Goal: Transaction & Acquisition: Purchase product/service

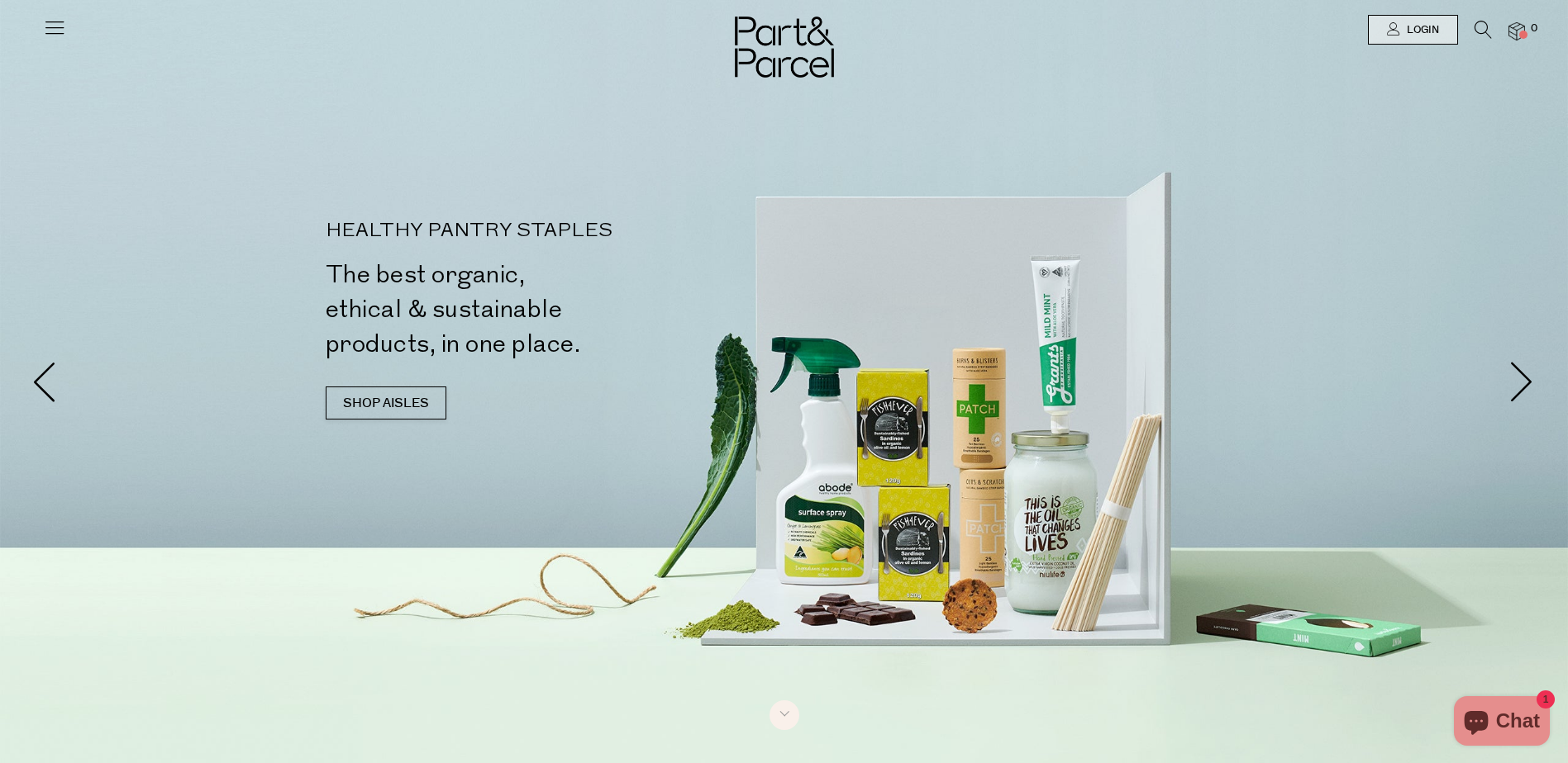
click at [1481, 27] on icon at bounding box center [1482, 30] width 17 height 18
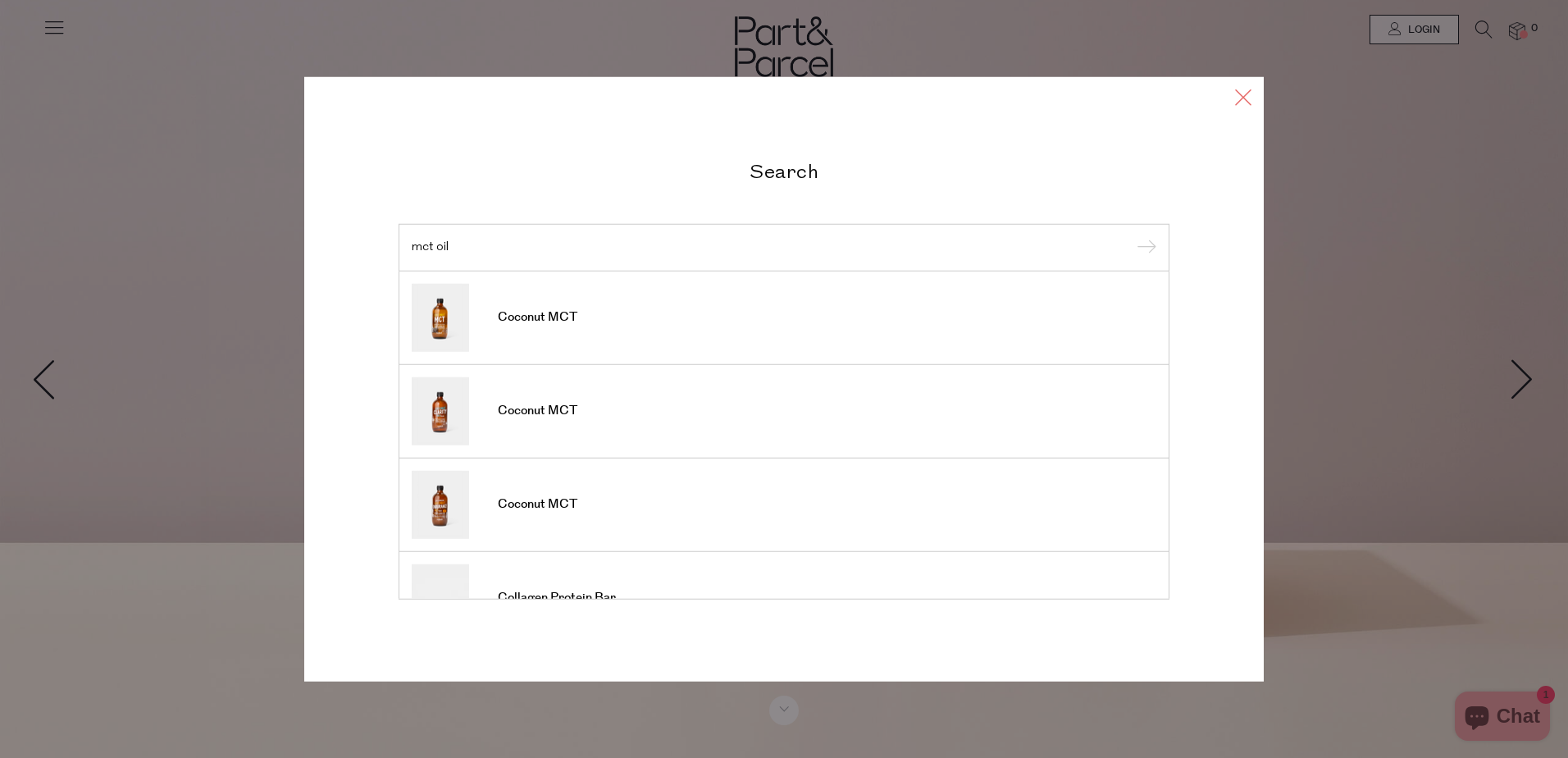
click at [1235, 97] on icon at bounding box center [1243, 97] width 24 height 24
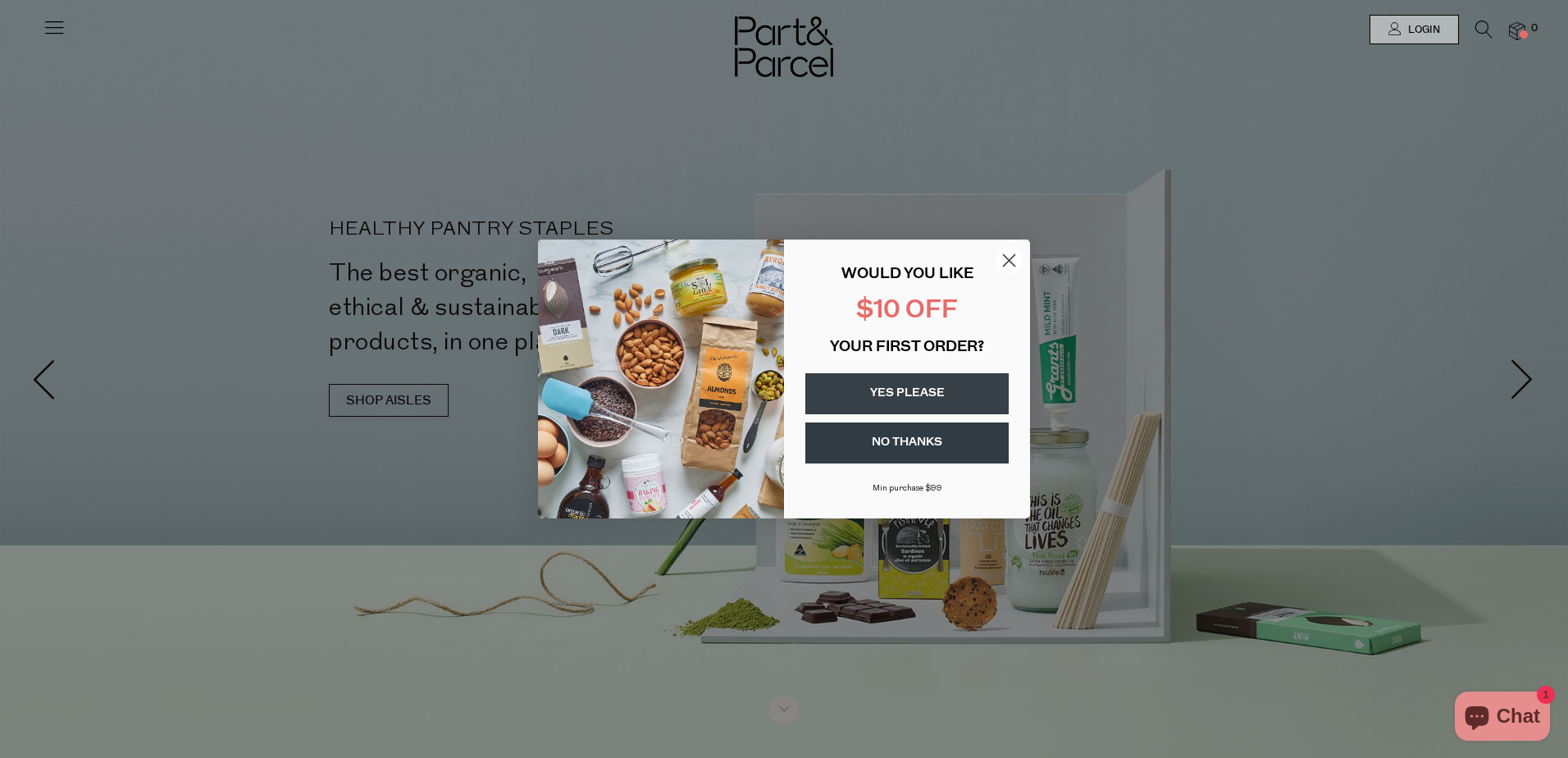
click at [1010, 258] on circle "Close dialog" at bounding box center [1009, 261] width 27 height 27
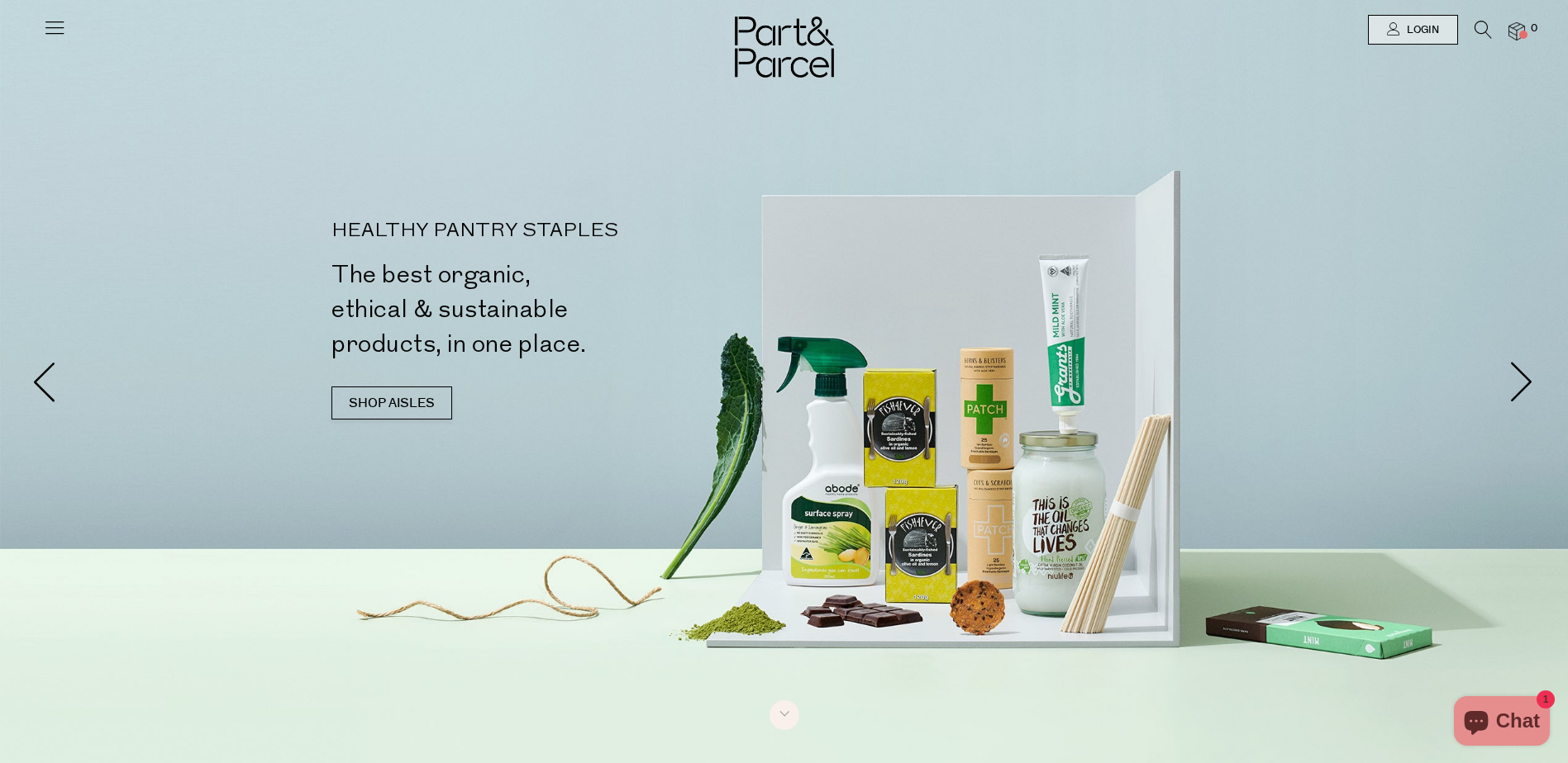
click at [1478, 24] on icon at bounding box center [1482, 30] width 17 height 18
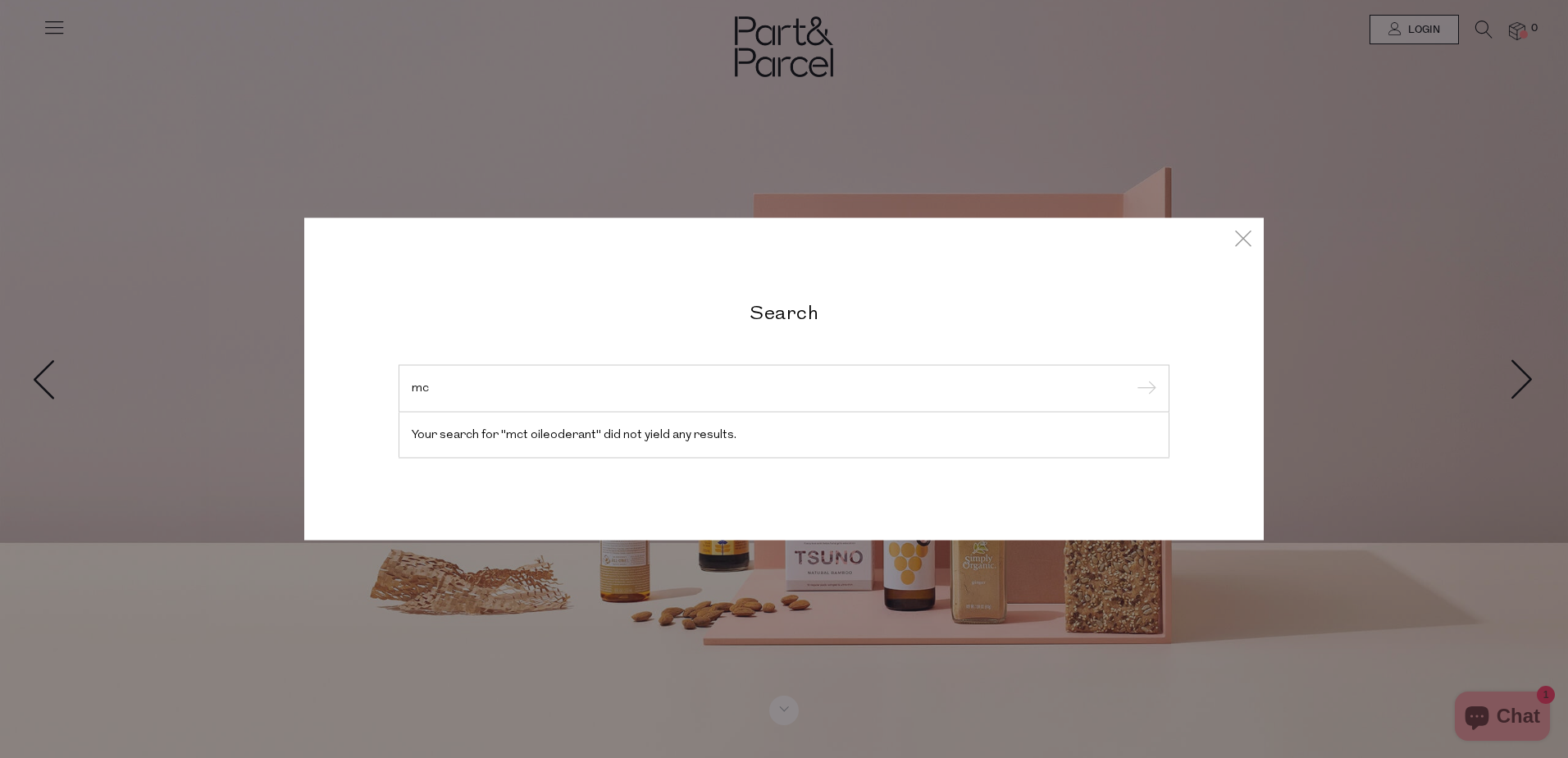
type input "m"
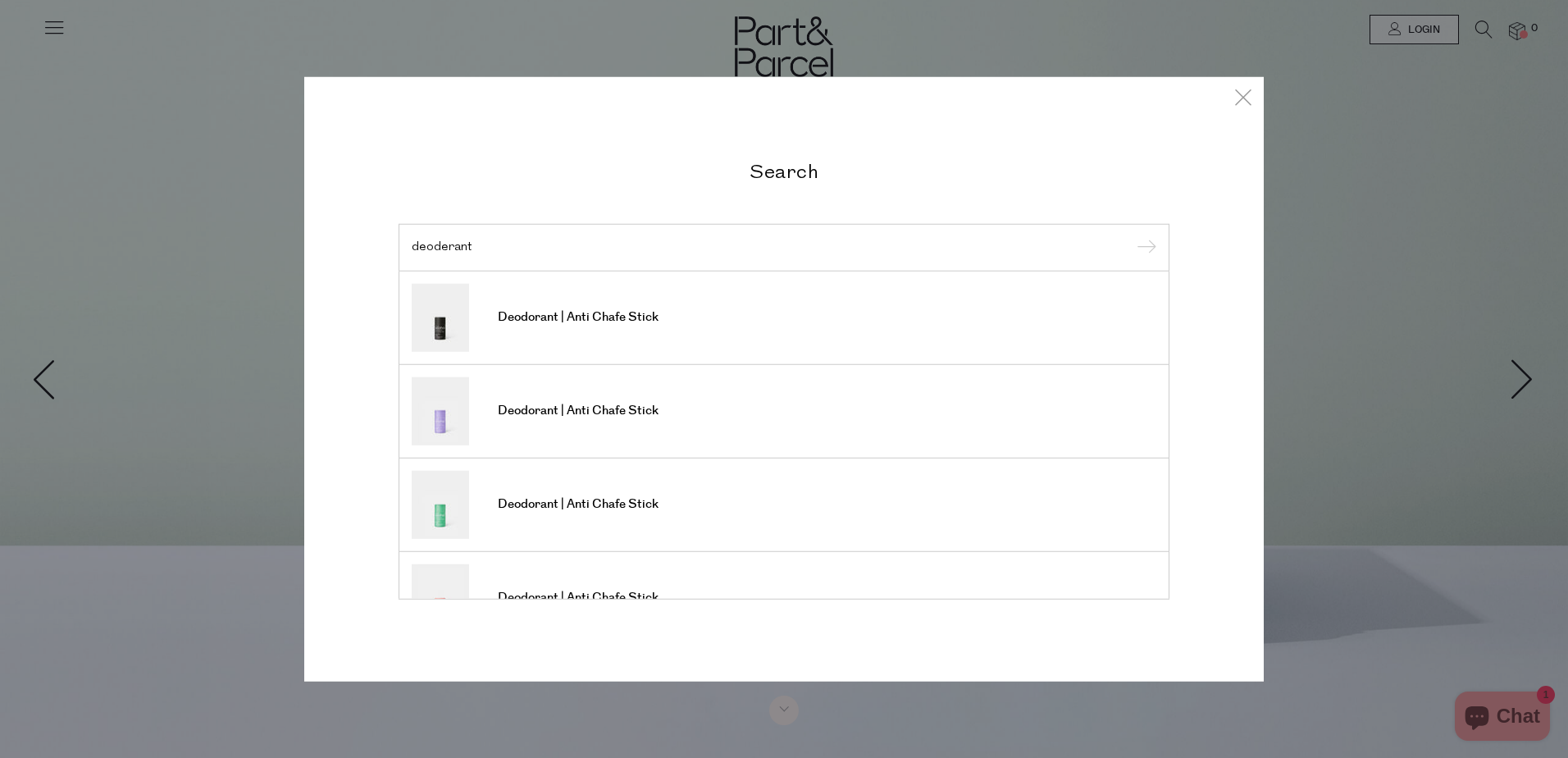
type input "deoderant"
click at [1132, 237] on input "submit" at bounding box center [1144, 248] width 24 height 24
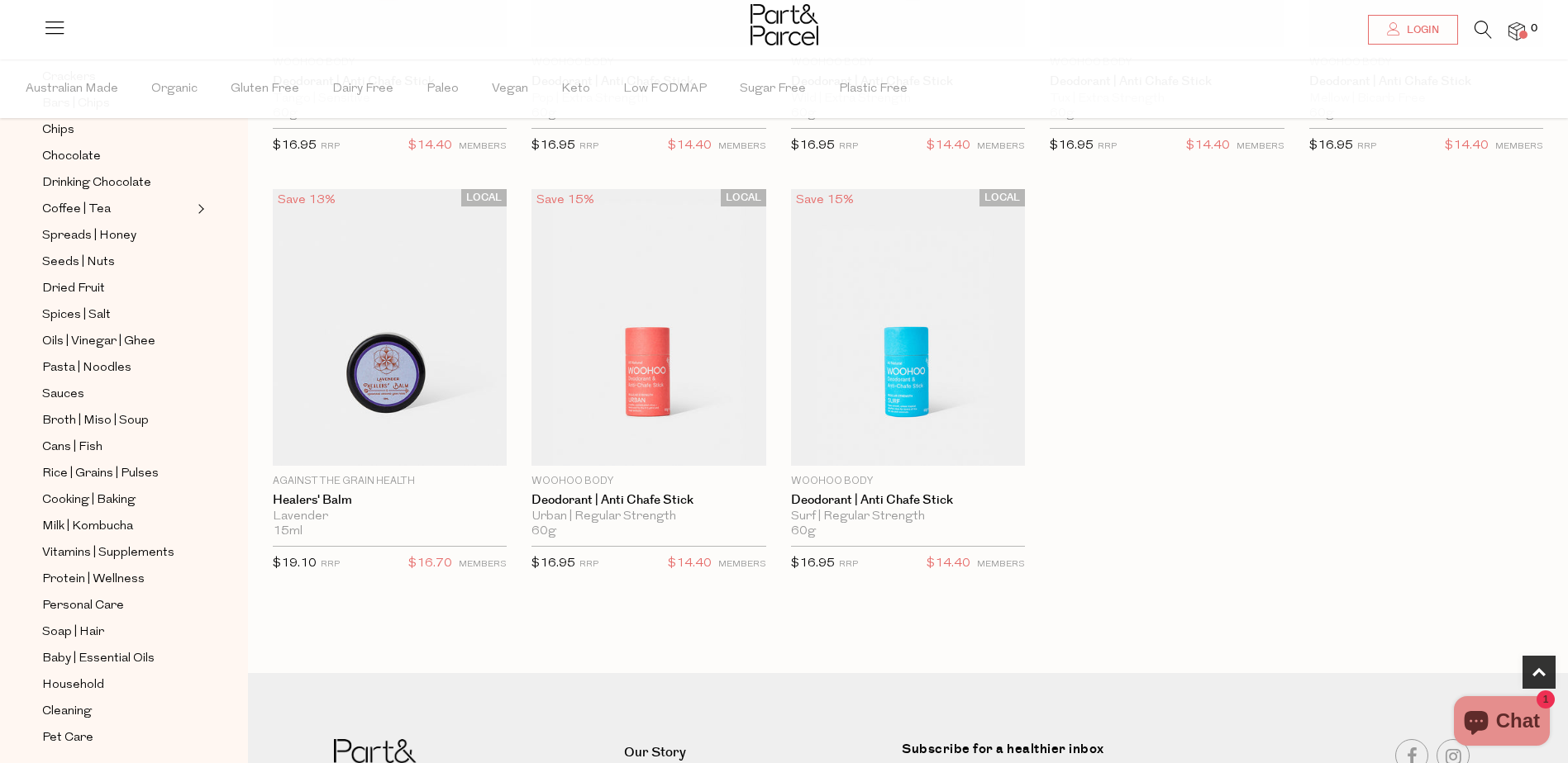
scroll to position [386, 0]
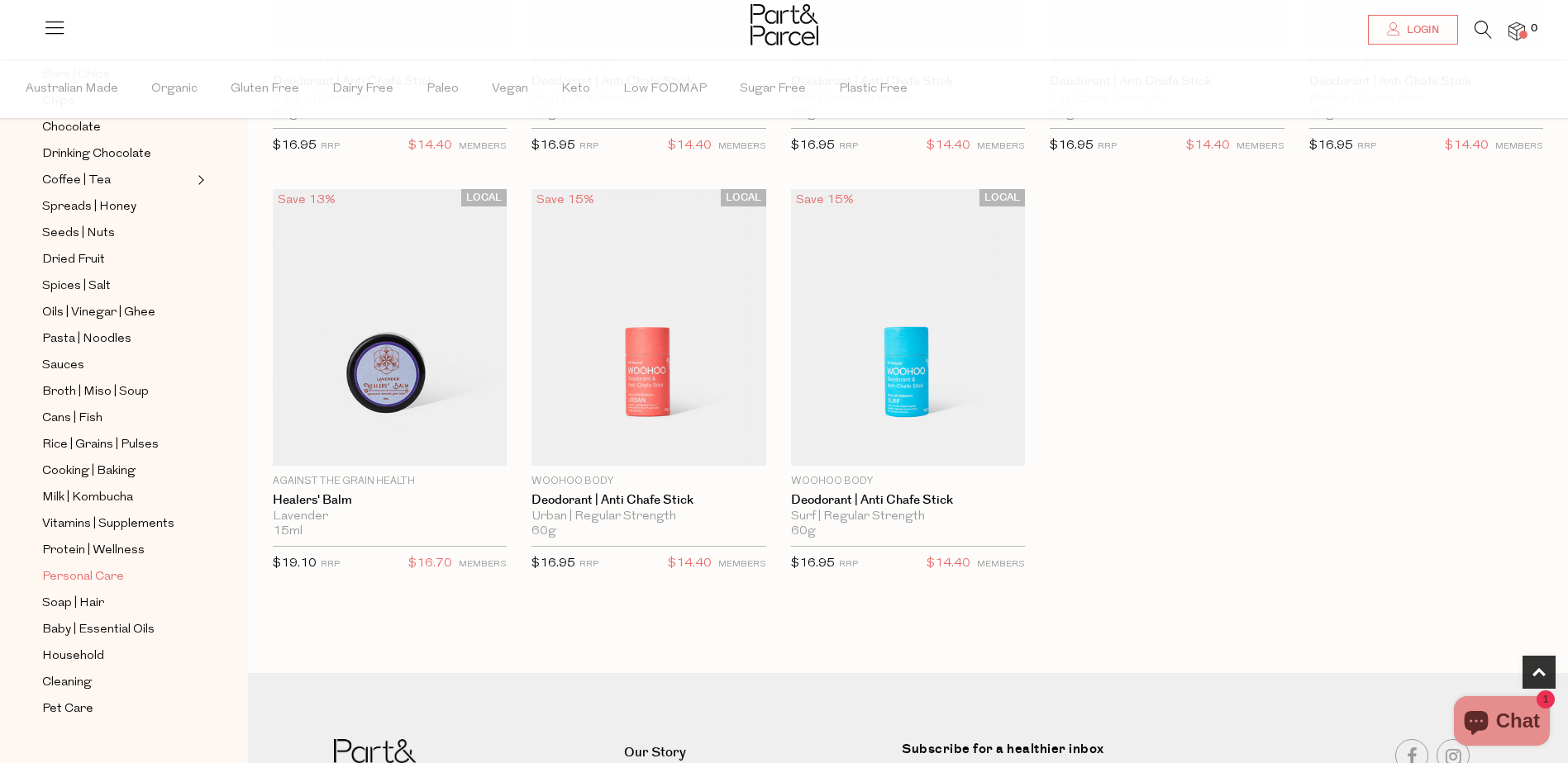
click at [103, 567] on span "Personal Care" at bounding box center [83, 577] width 82 height 20
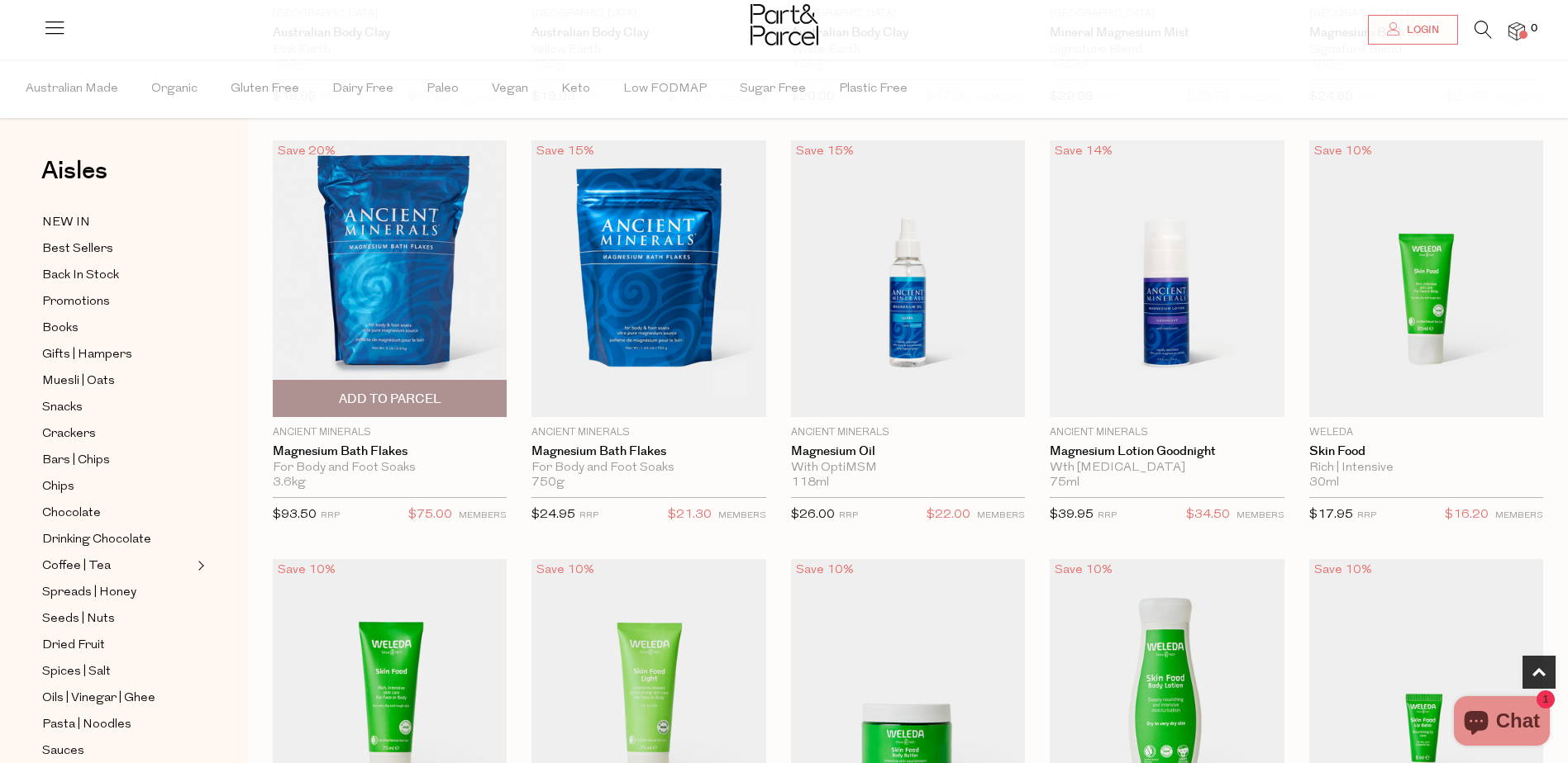
scroll to position [496, 0]
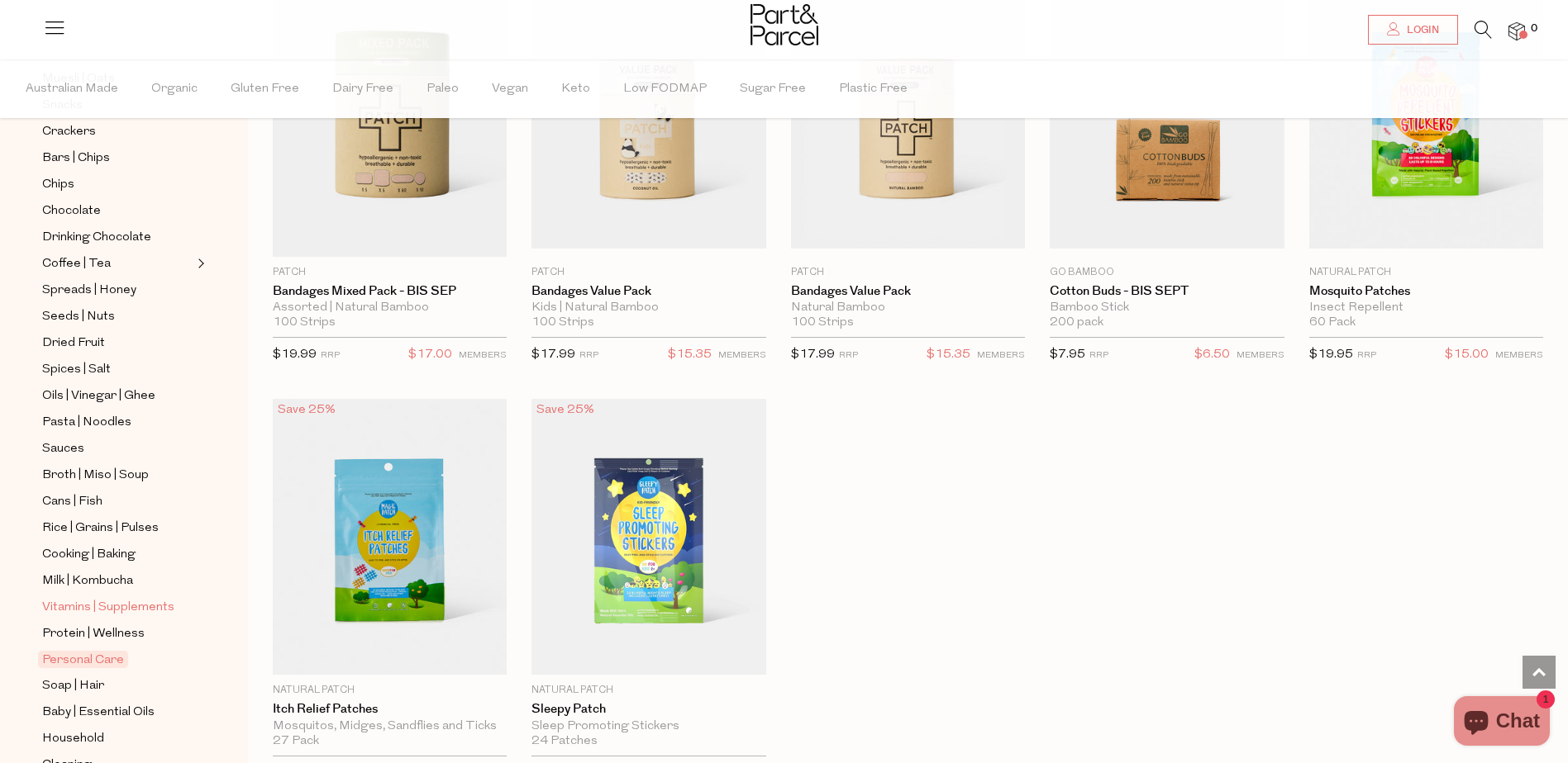
scroll to position [330, 0]
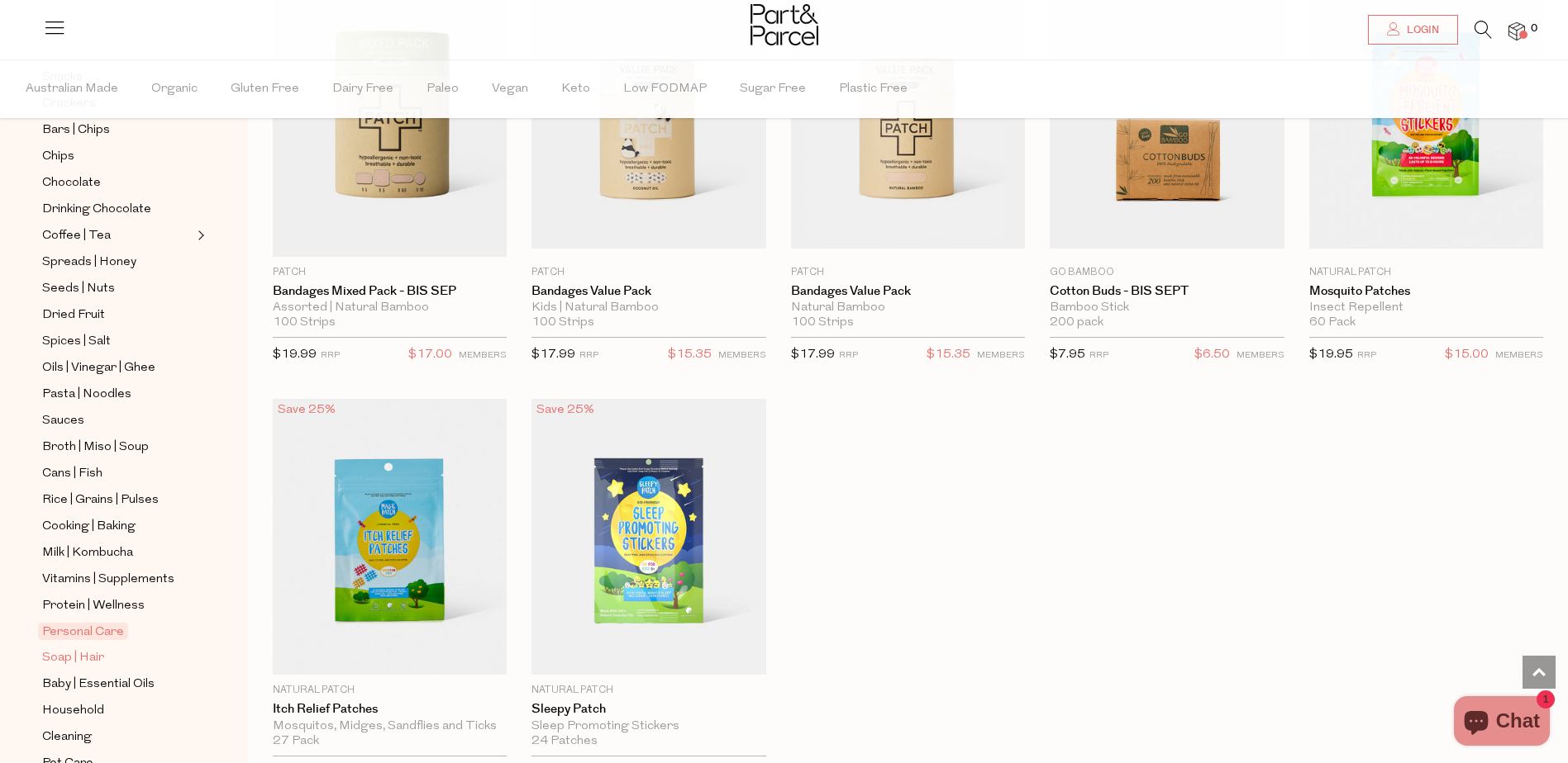
click at [78, 648] on span "Soap | Hair" at bounding box center [73, 658] width 62 height 20
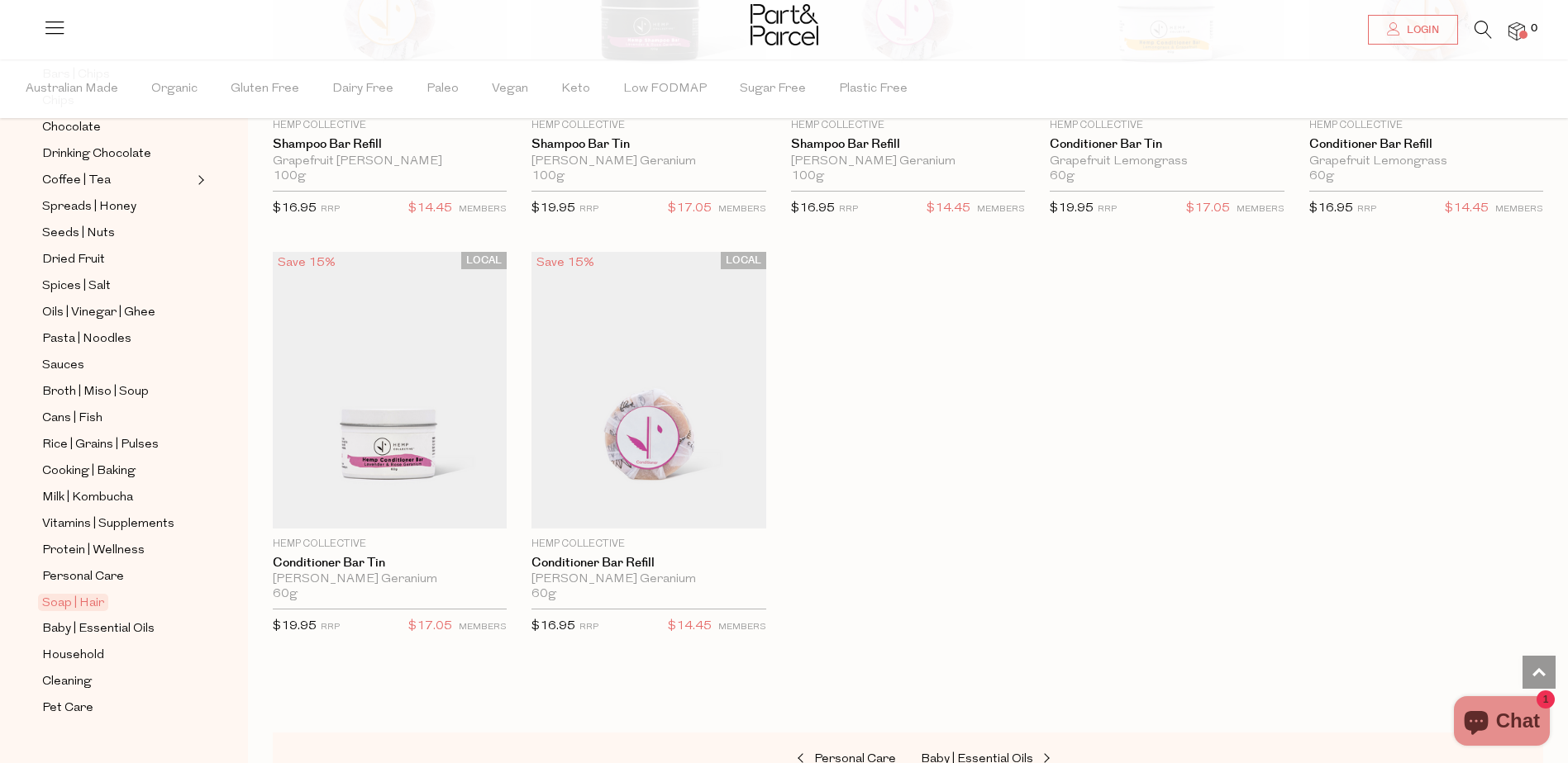
scroll to position [3718, 0]
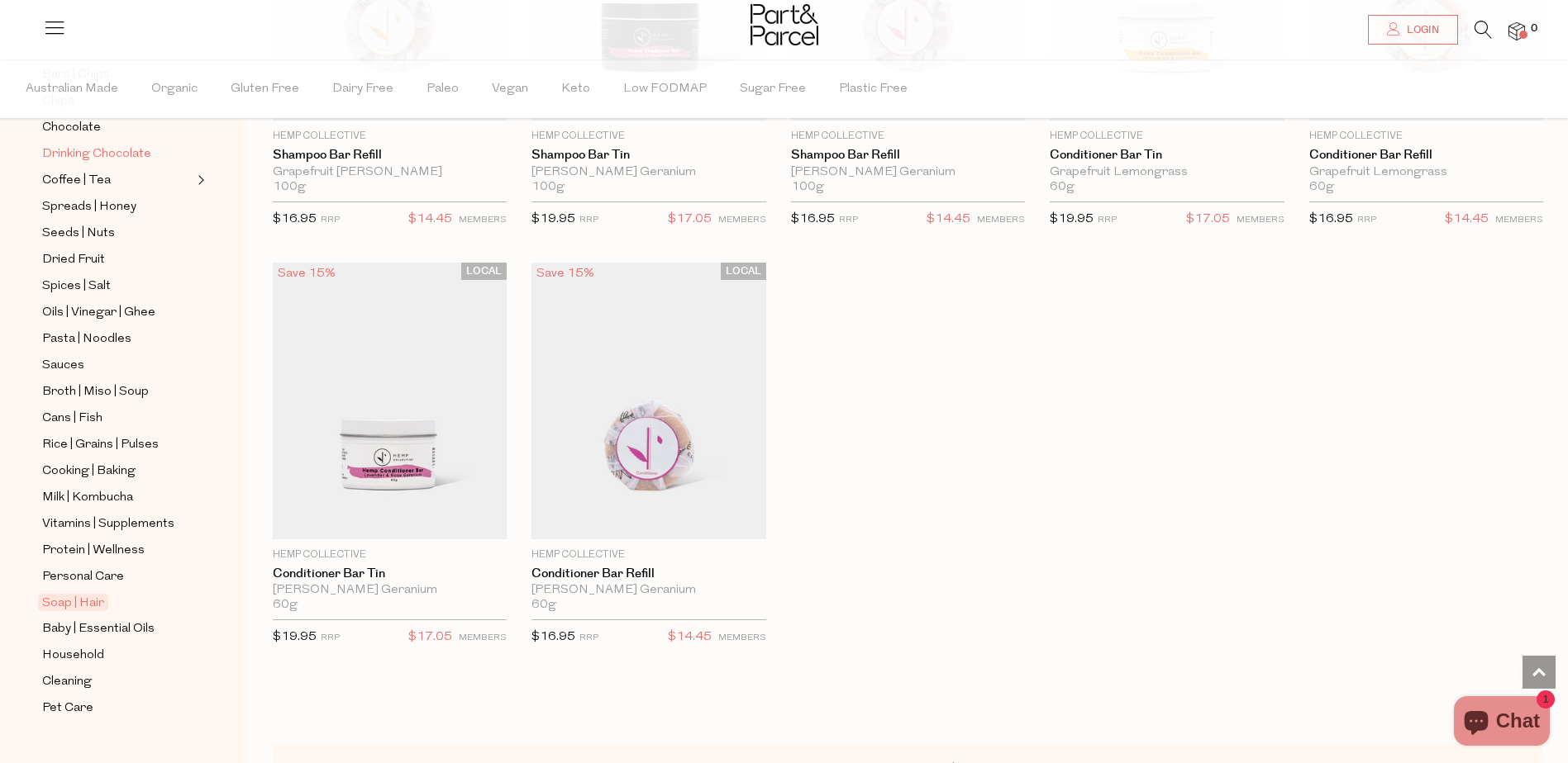
click at [108, 144] on span "Drinking Chocolate" at bounding box center [97, 154] width 109 height 20
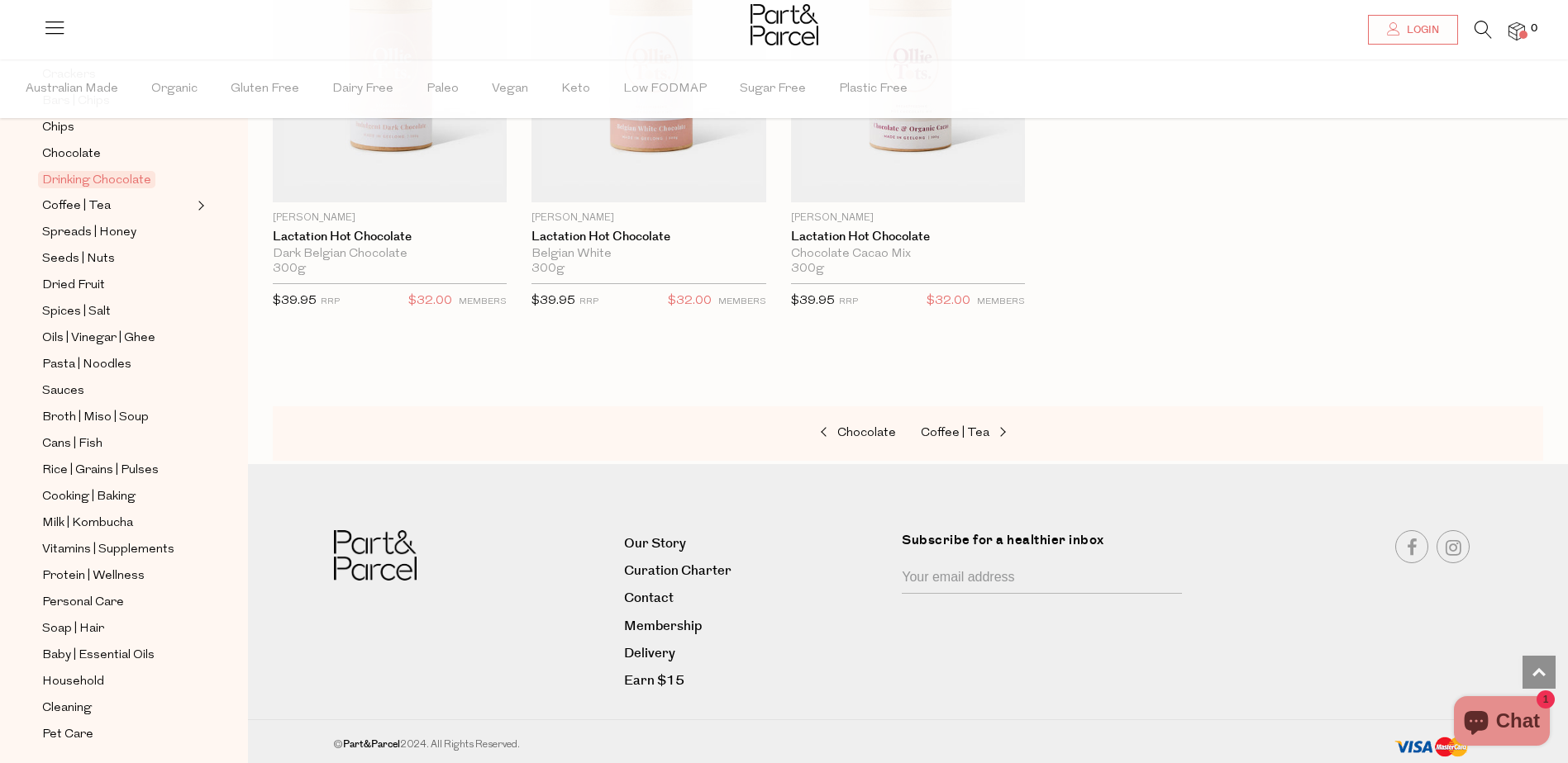
scroll to position [386, 0]
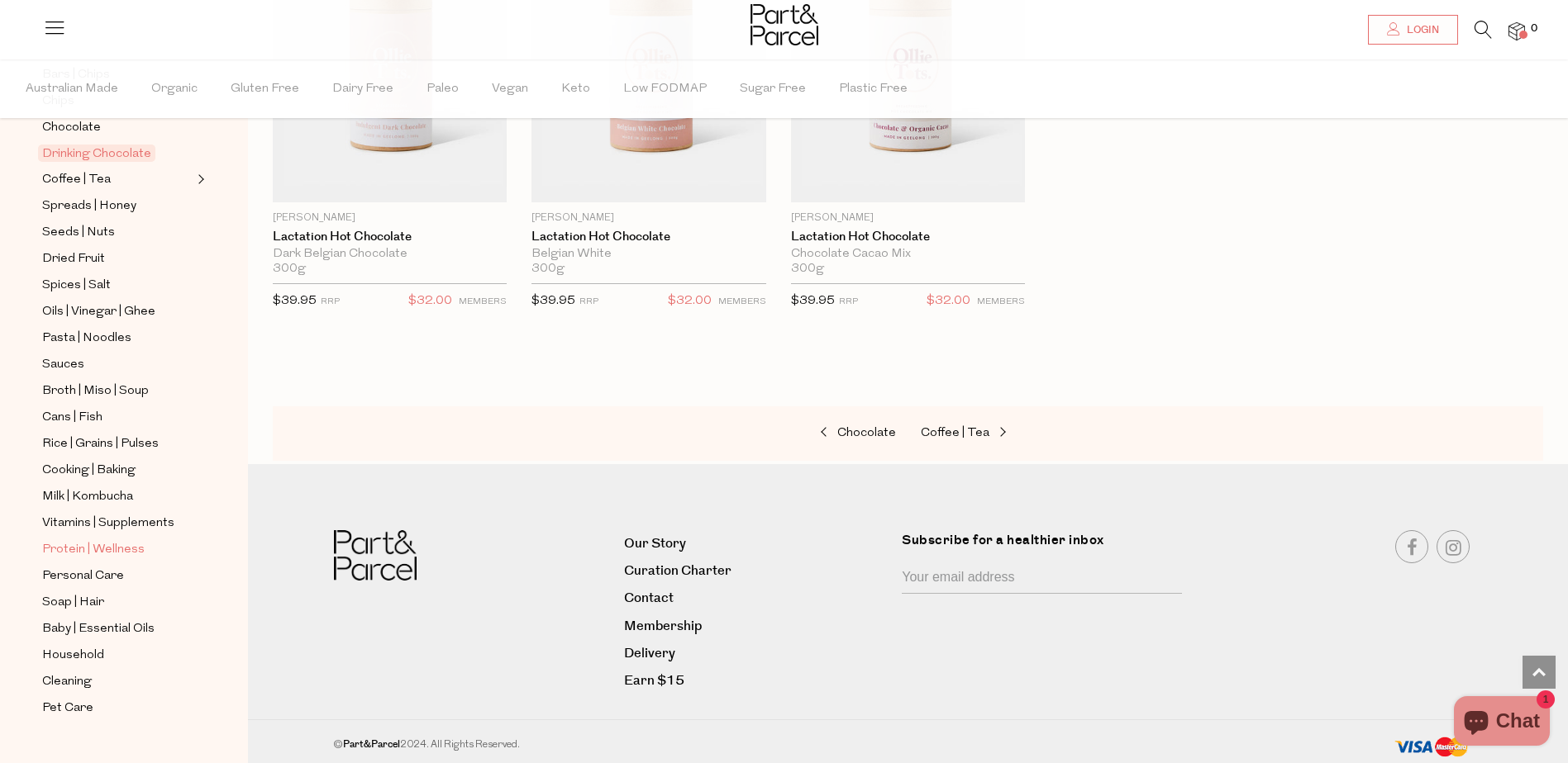
click at [117, 540] on span "Protein | Wellness" at bounding box center [94, 550] width 103 height 20
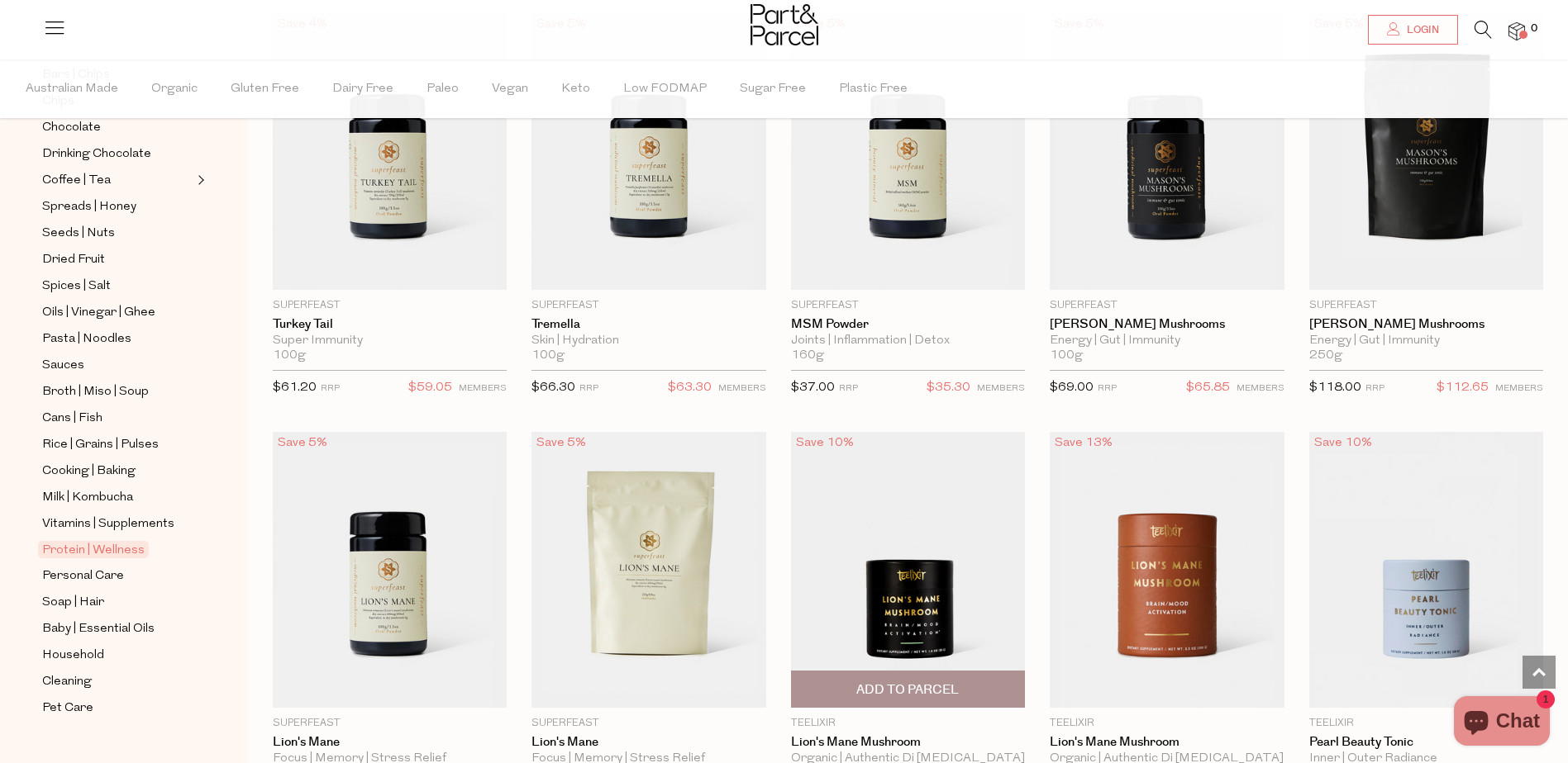
scroll to position [2726, 0]
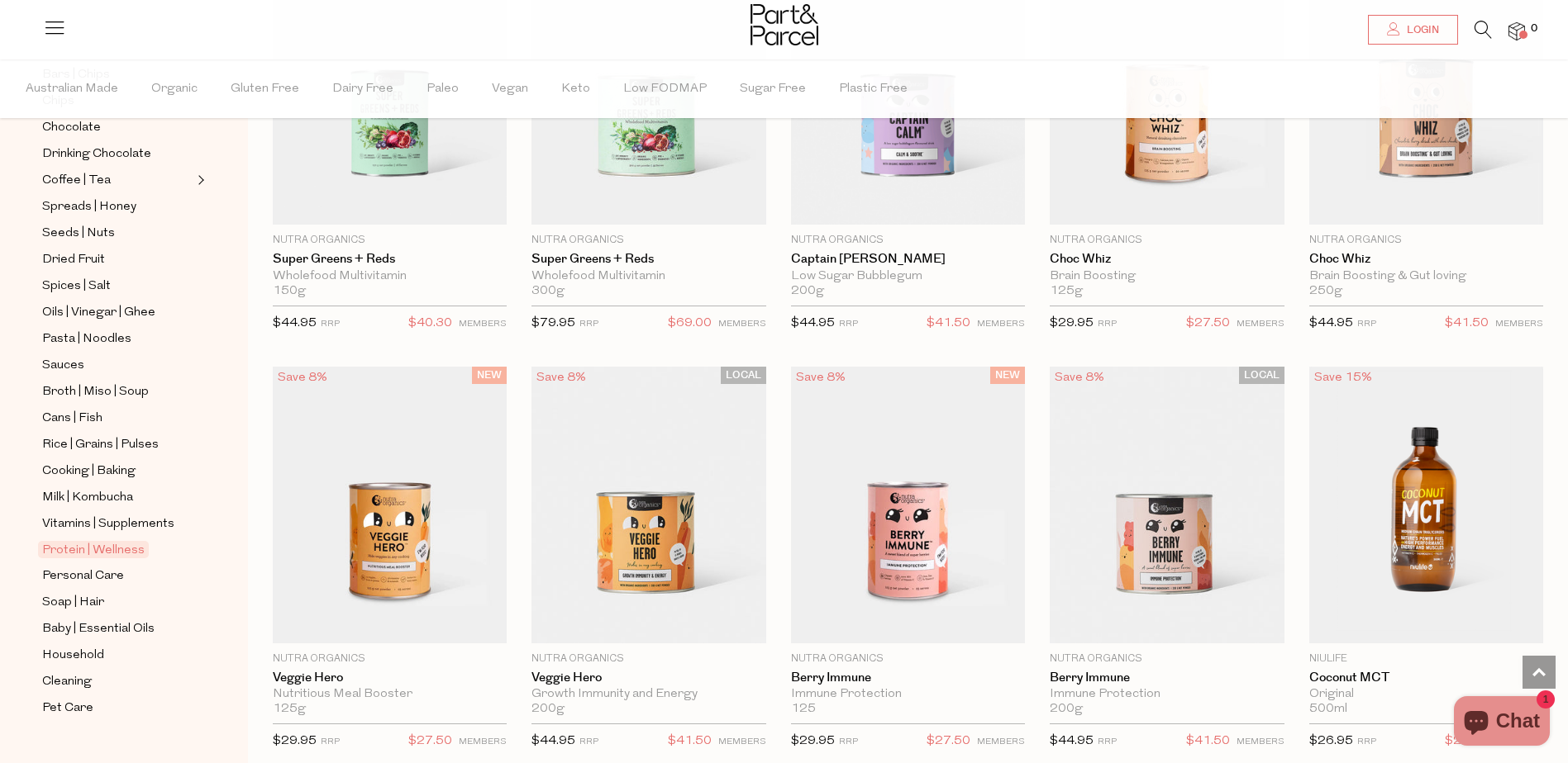
scroll to position [6196, 0]
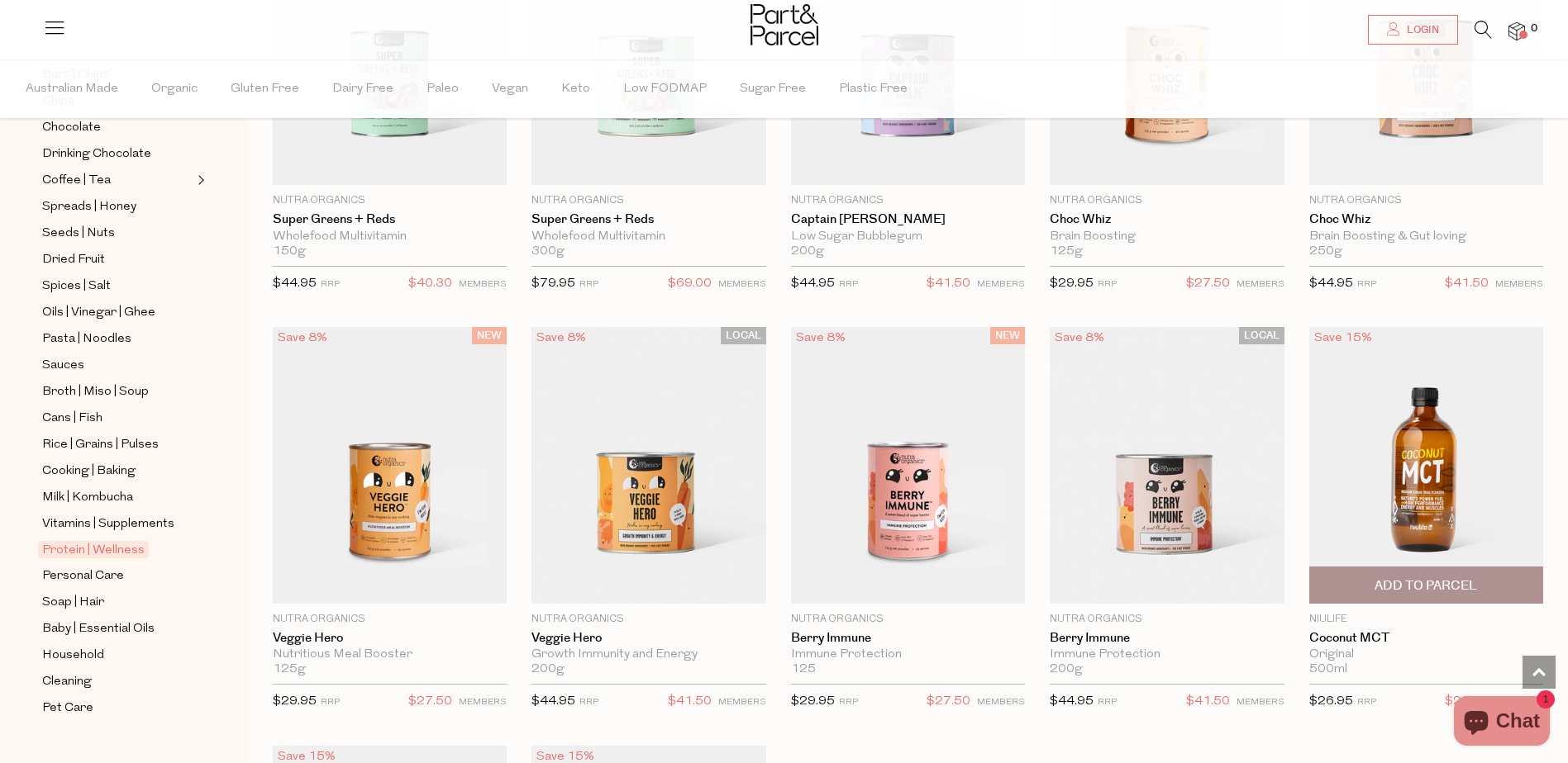
click at [1408, 465] on img at bounding box center [1425, 465] width 234 height 277
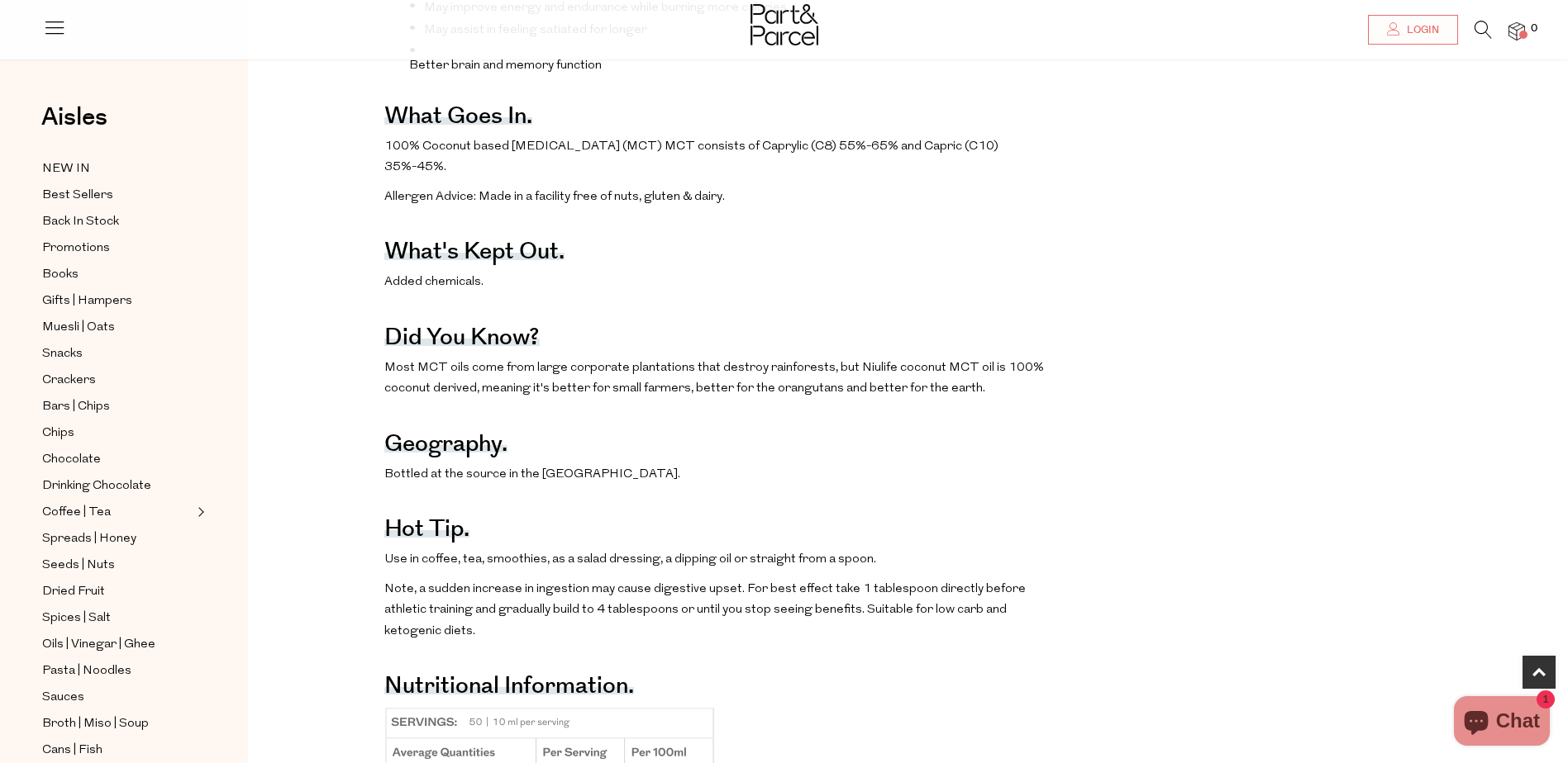
scroll to position [909, 0]
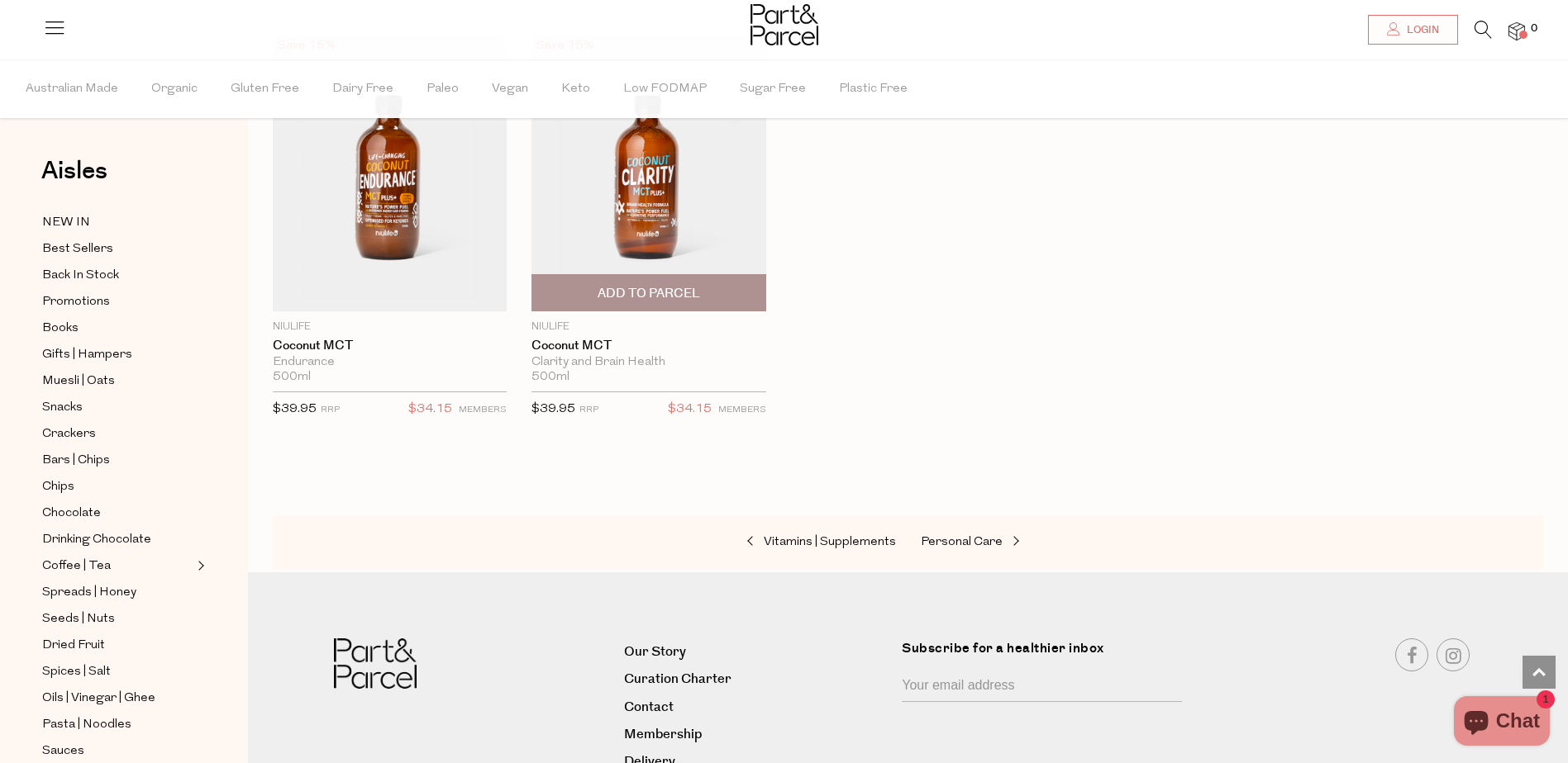
scroll to position [2648, 0]
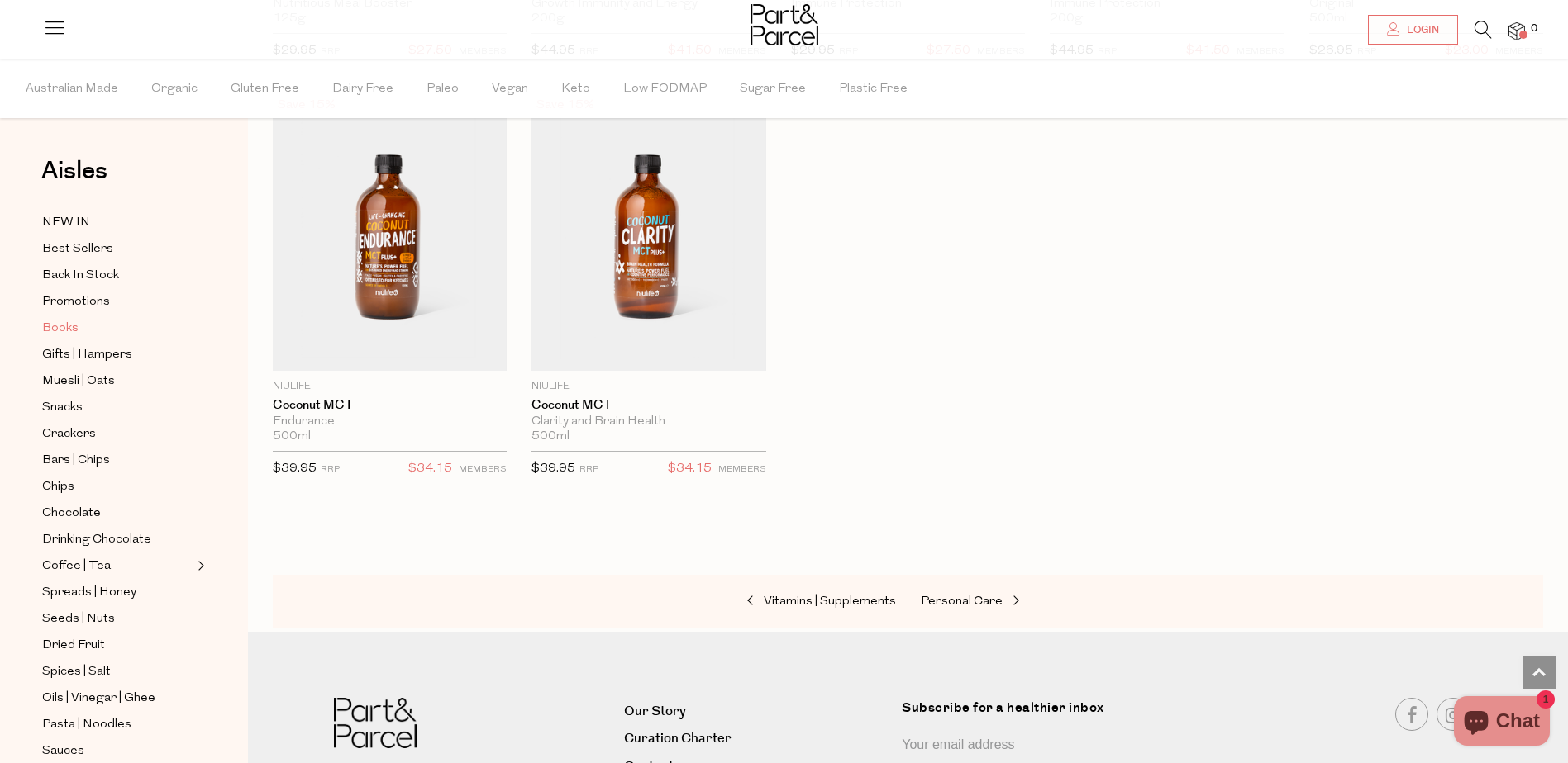
click at [73, 326] on span "Books" at bounding box center [60, 329] width 36 height 20
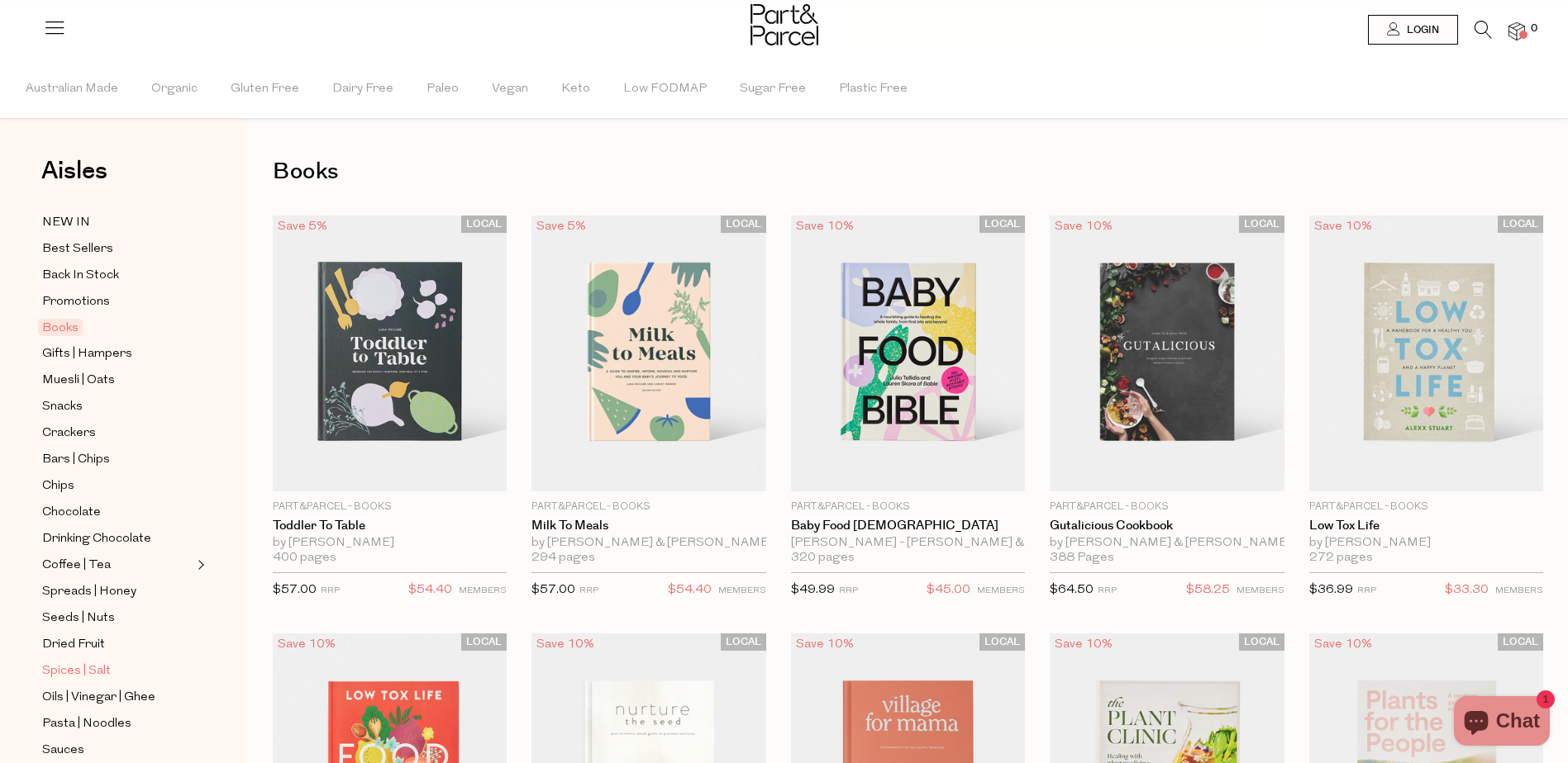
click at [84, 662] on span "Spices | Salt" at bounding box center [77, 672] width 69 height 20
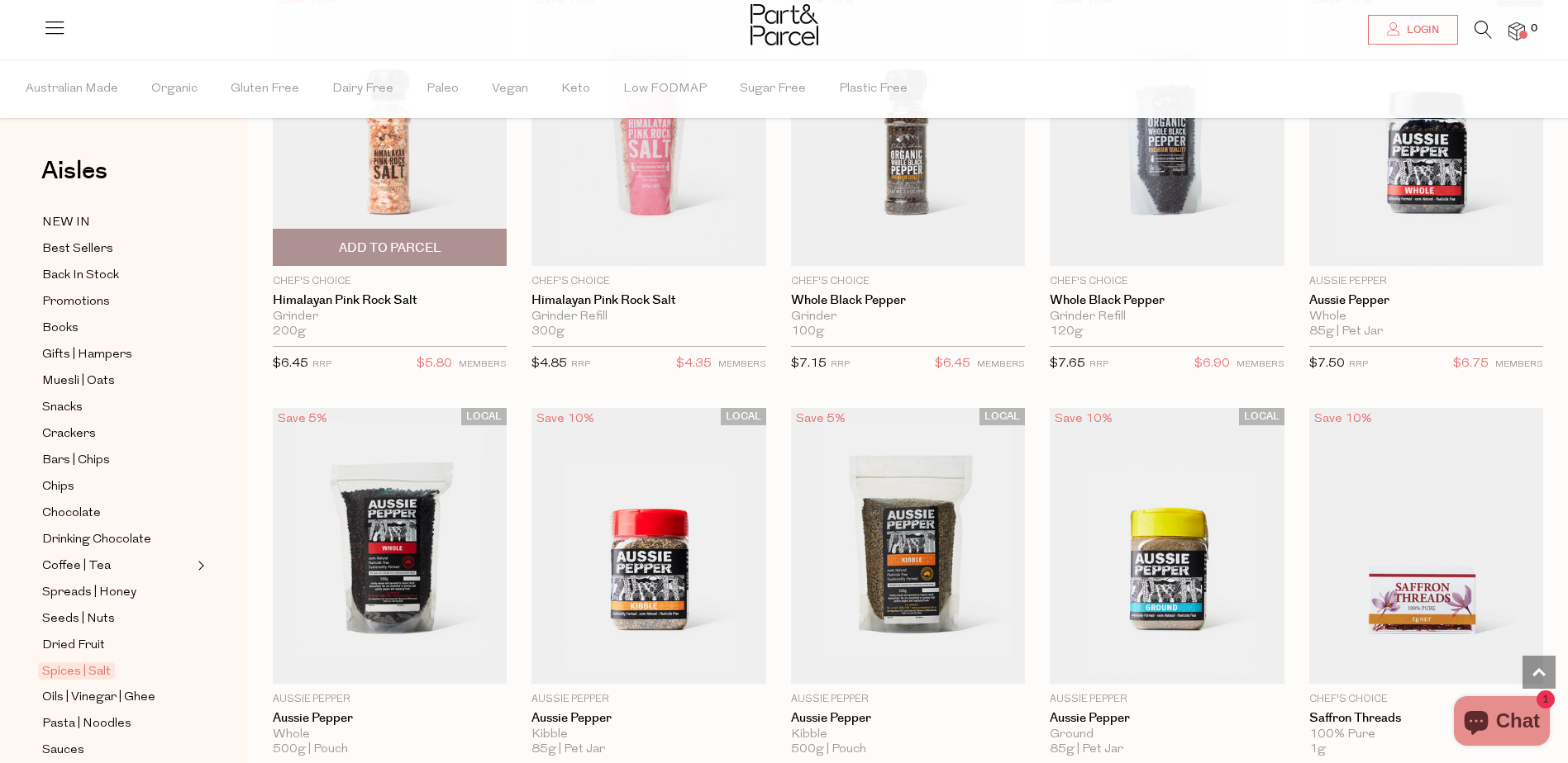
scroll to position [1156, 0]
